Goal: Task Accomplishment & Management: Book appointment/travel/reservation

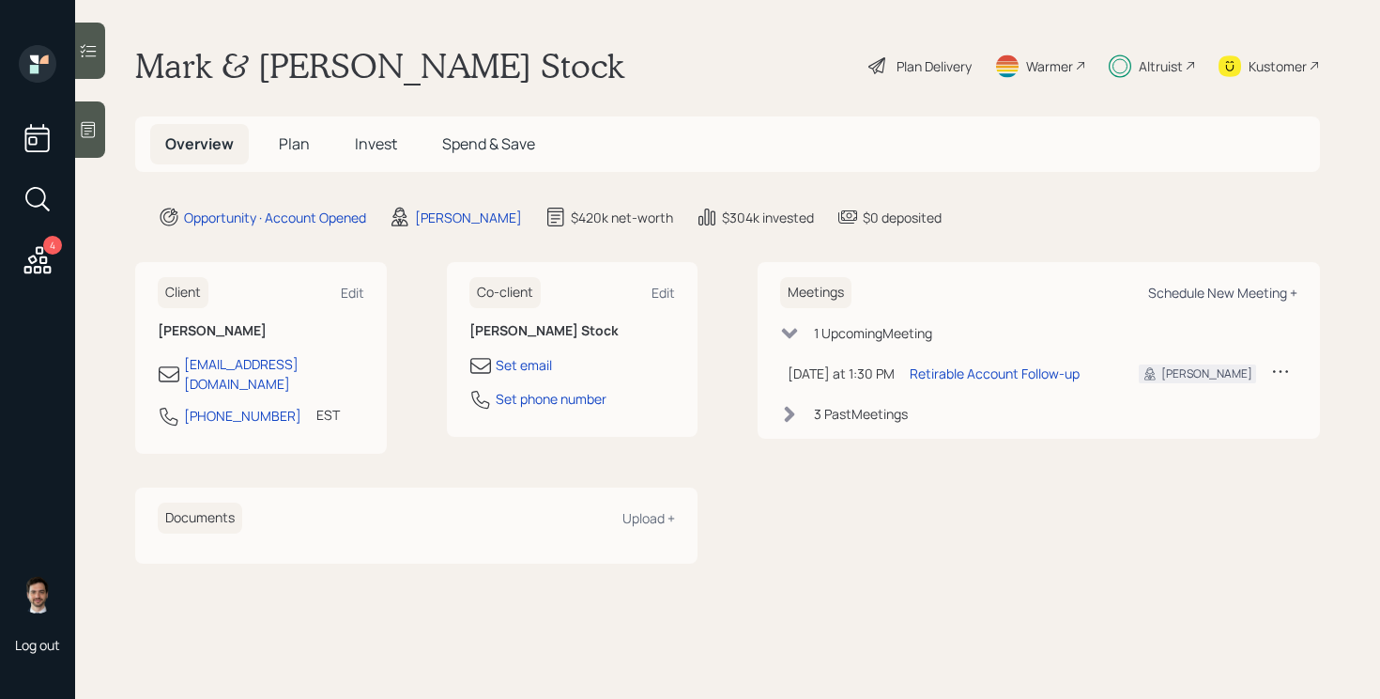
click at [1181, 284] on div "Schedule New Meeting +" at bounding box center [1222, 293] width 149 height 18
select select "ef6b64e1-8f62-4a74-b865-a7df4b35b836"
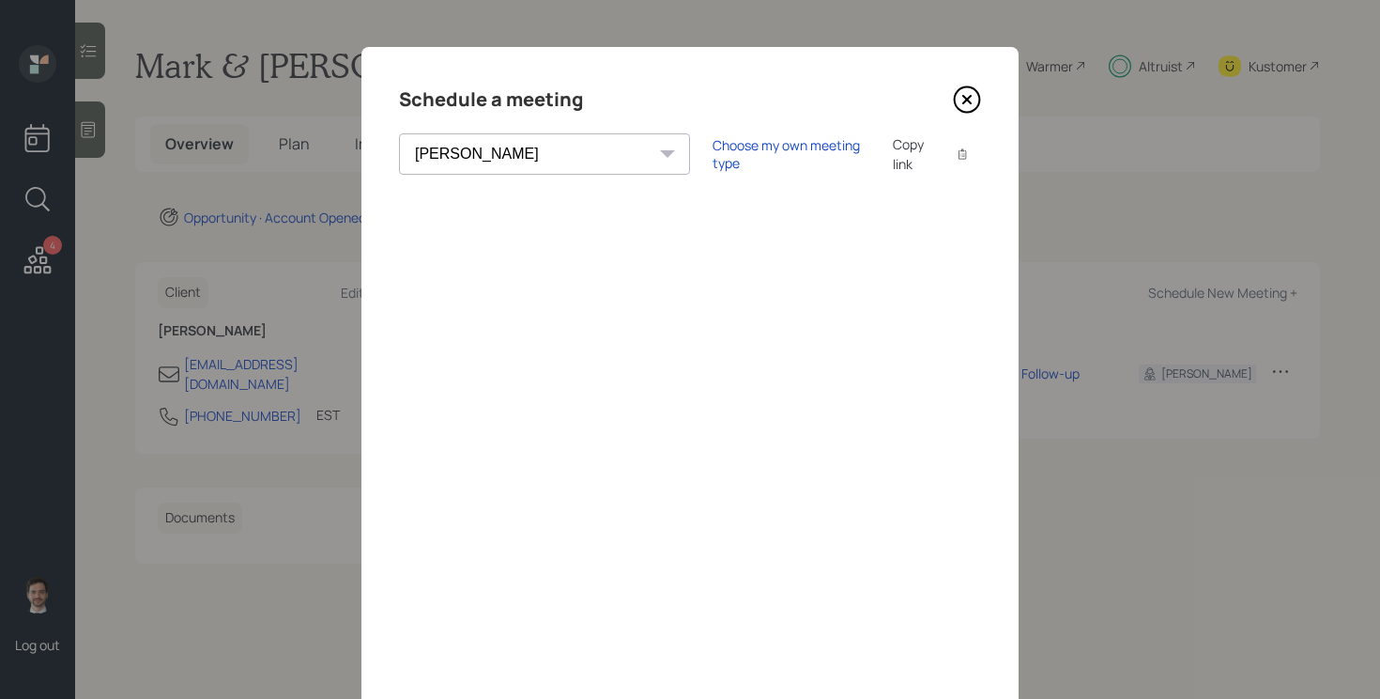
click at [974, 101] on icon at bounding box center [967, 99] width 28 height 28
